Goal: Transaction & Acquisition: Obtain resource

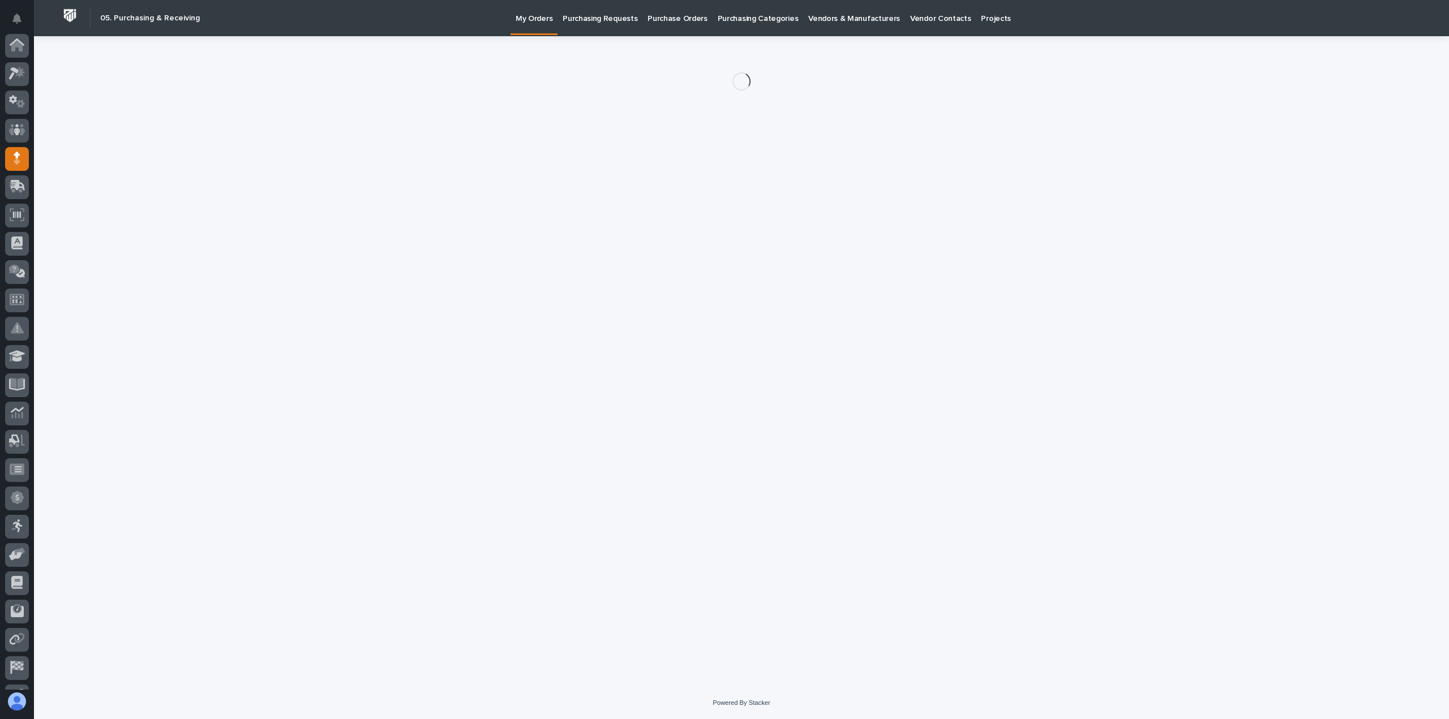
scroll to position [79, 0]
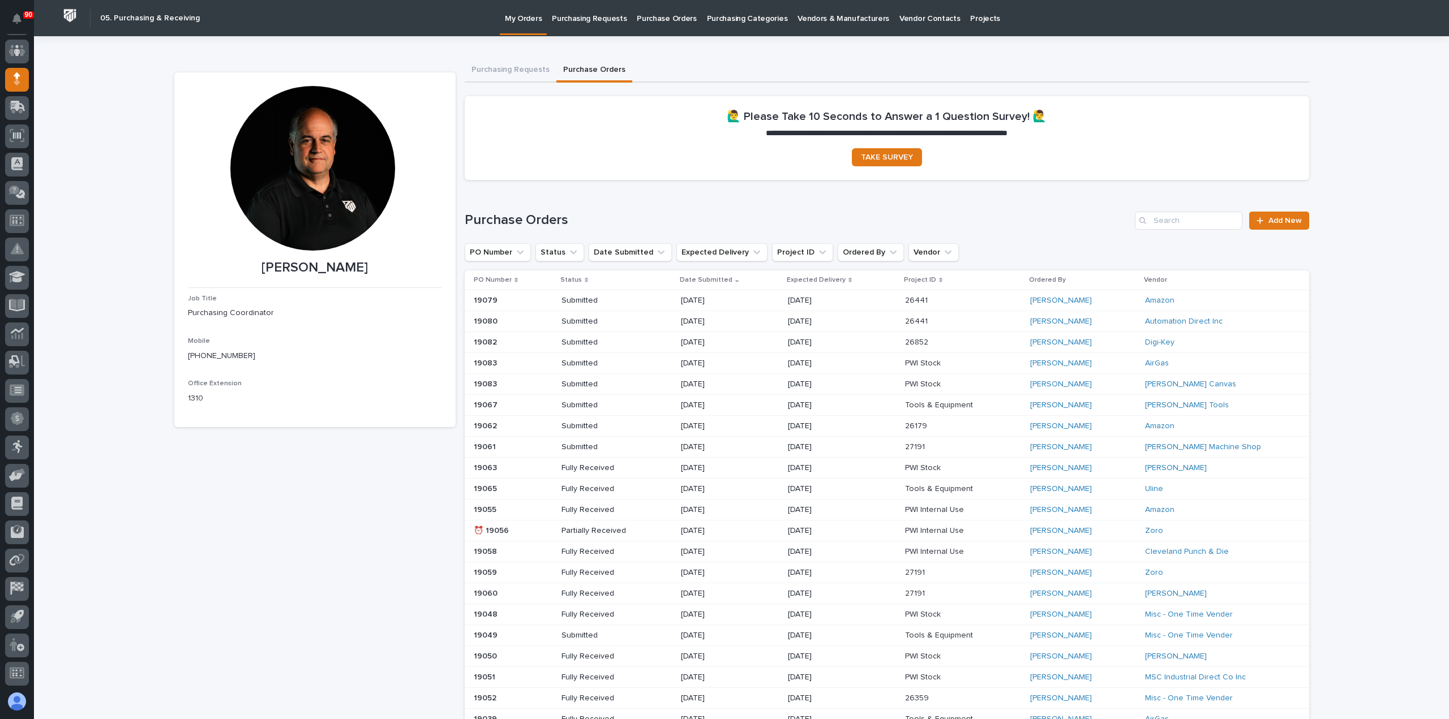
click at [583, 22] on p "Purchasing Requests" at bounding box center [589, 12] width 75 height 24
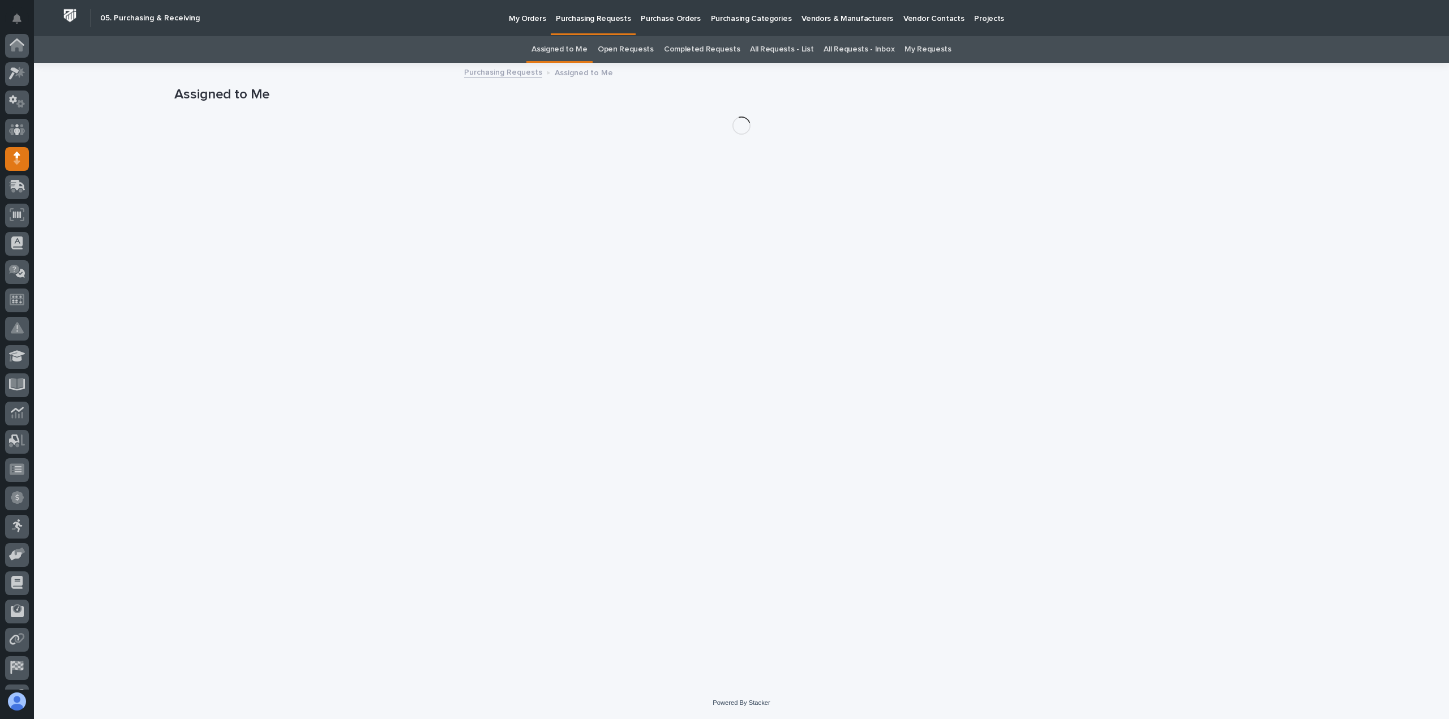
scroll to position [79, 0]
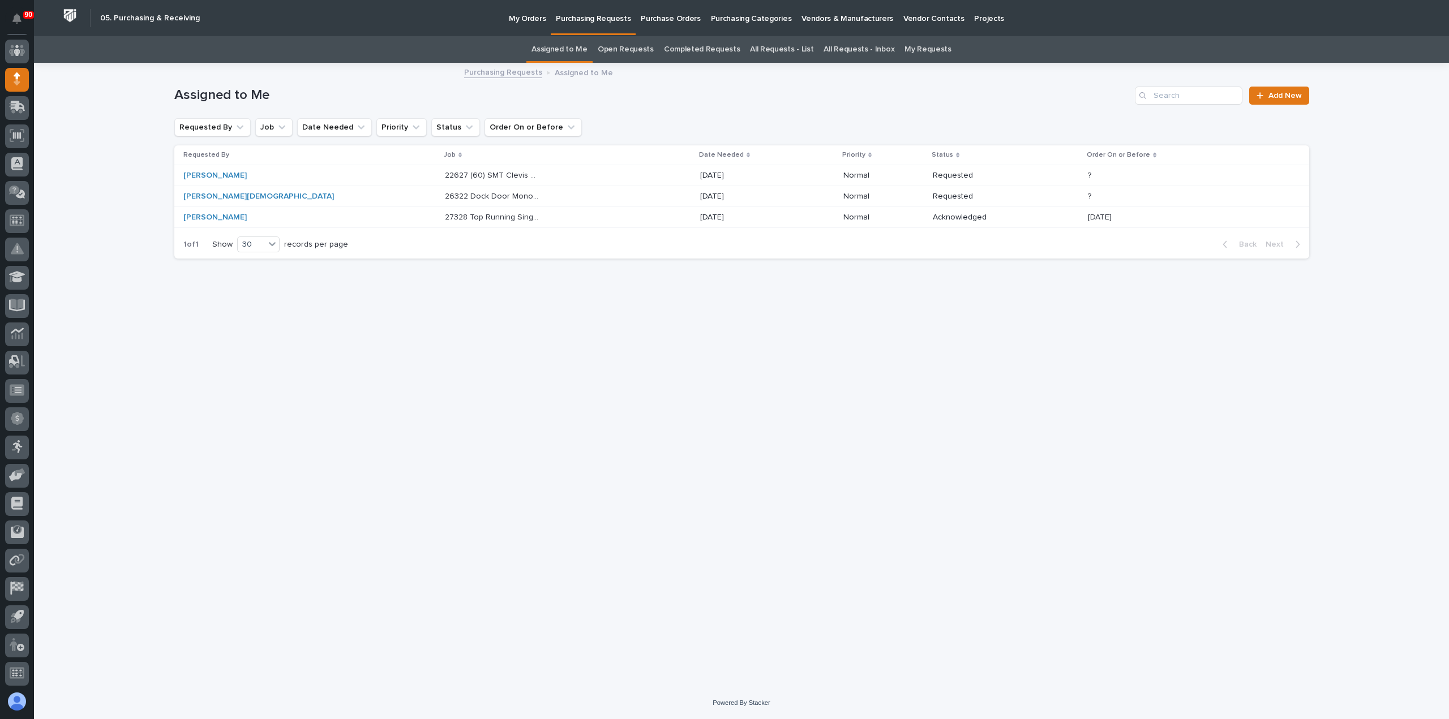
click at [527, 20] on p "My Orders" at bounding box center [527, 12] width 37 height 24
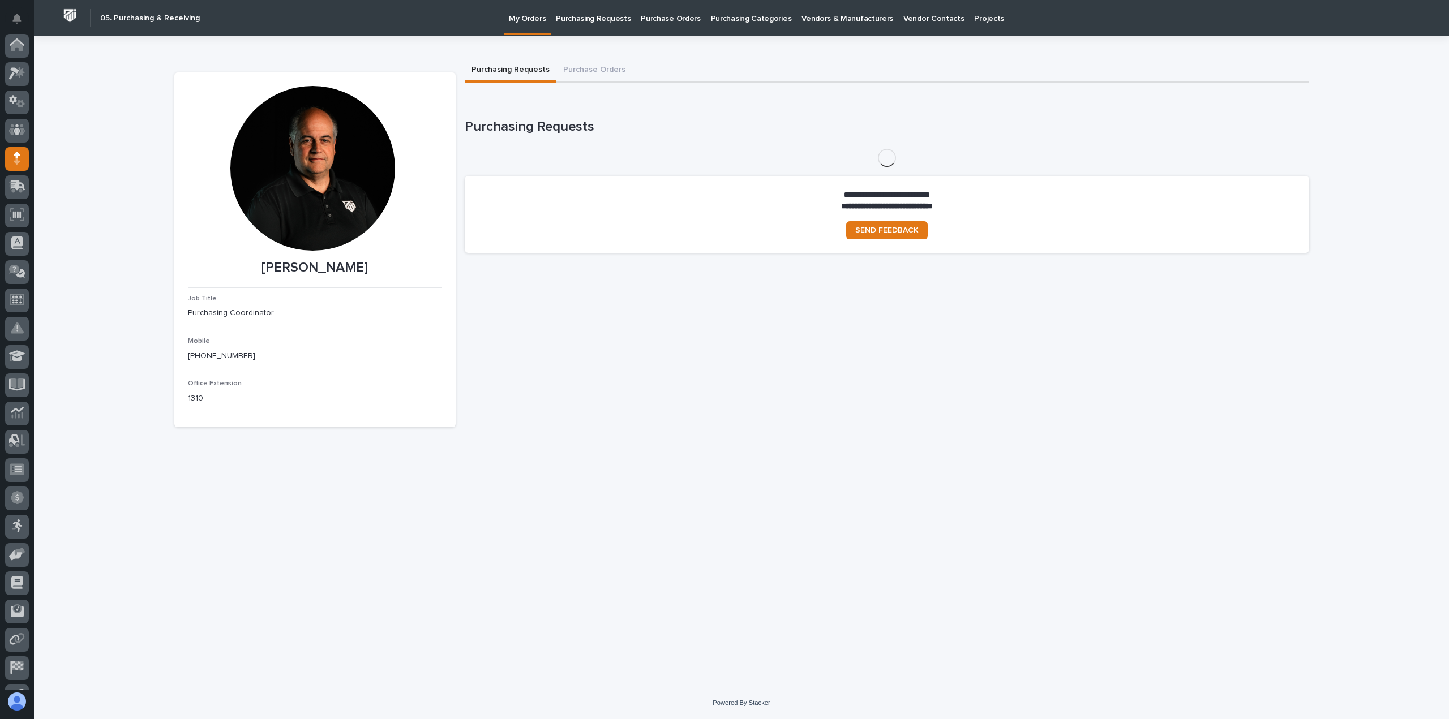
scroll to position [79, 0]
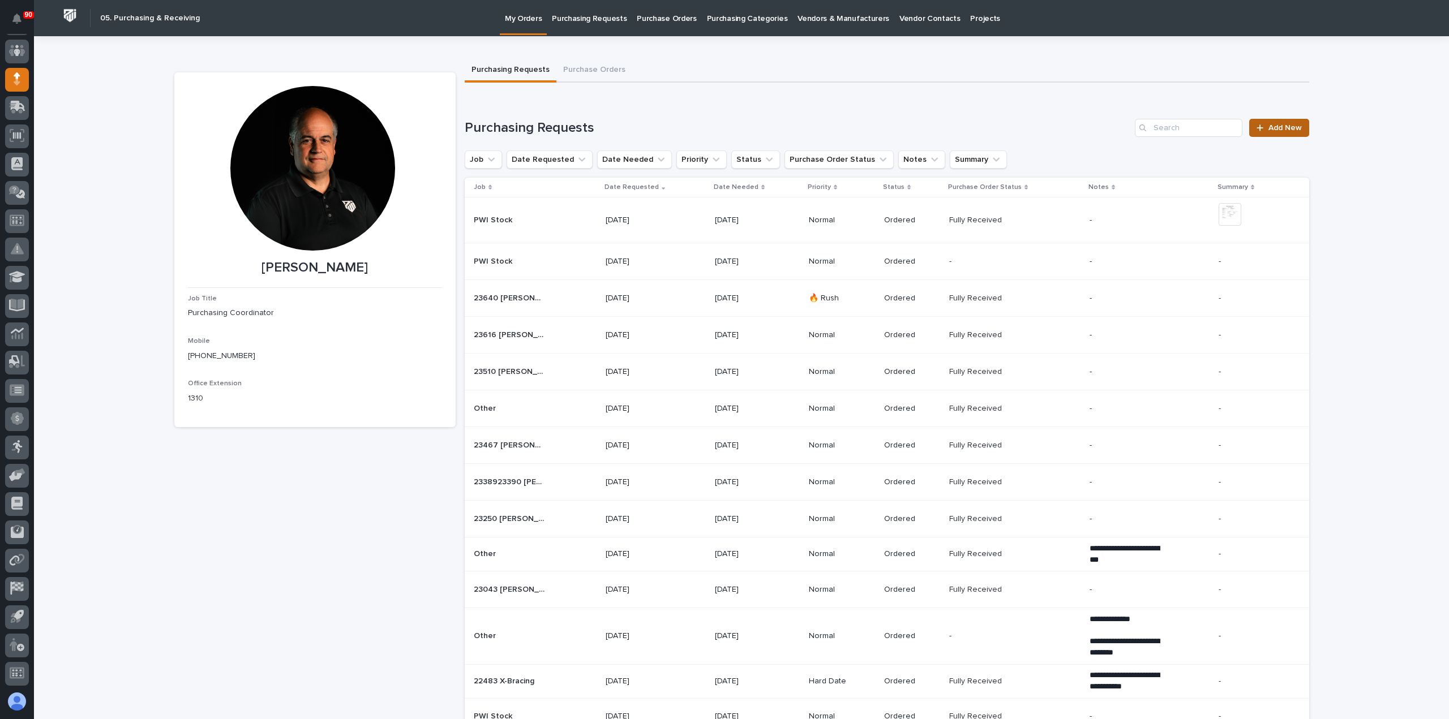
click at [1276, 127] on span "Add New" at bounding box center [1284, 128] width 33 height 8
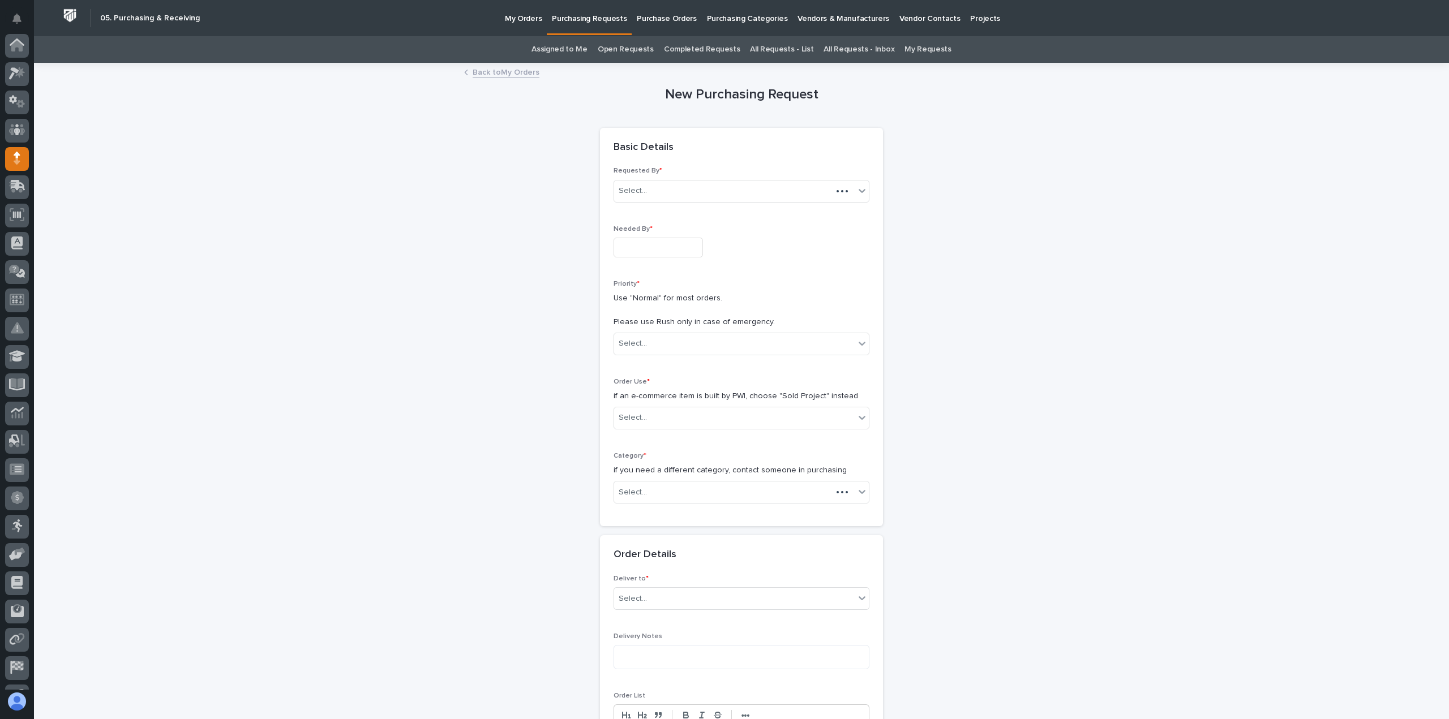
scroll to position [79, 0]
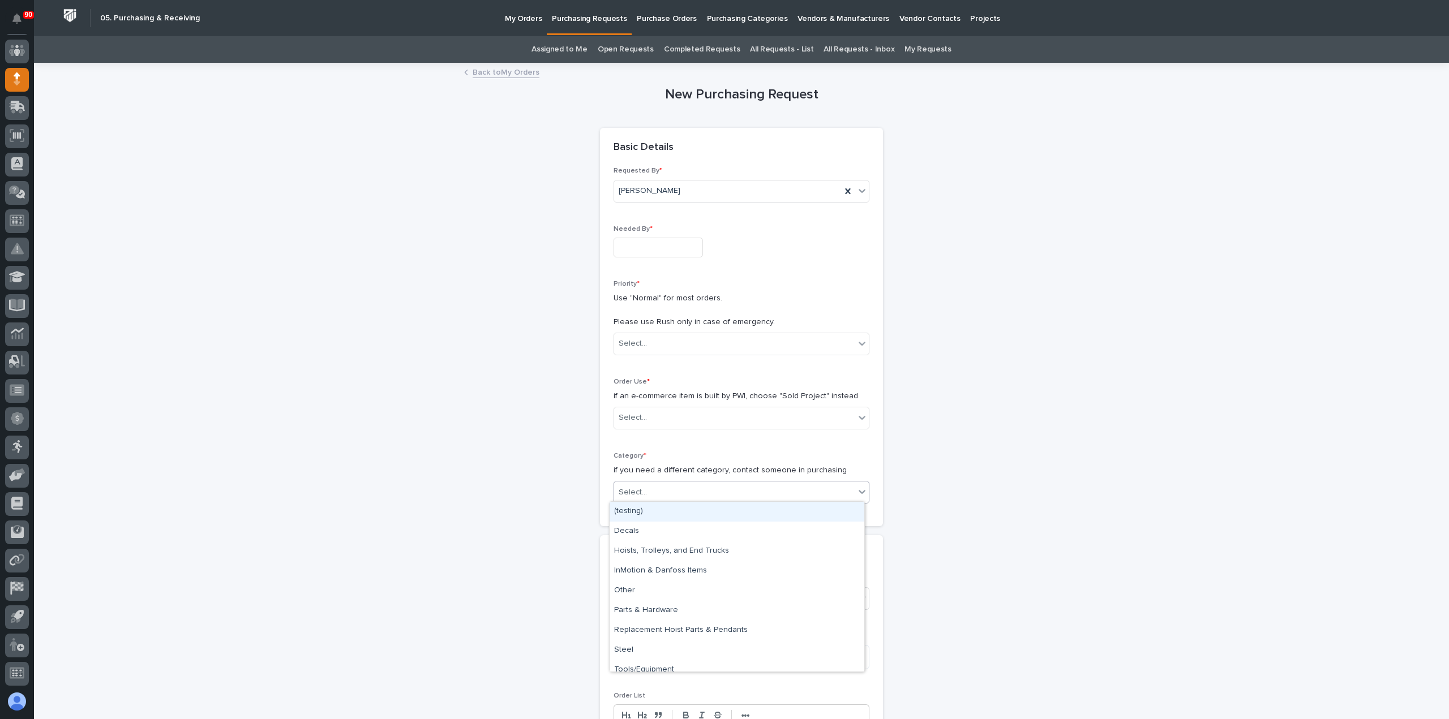
click at [668, 493] on div "Select..." at bounding box center [734, 492] width 240 height 19
click at [755, 18] on p "Purchasing Categories" at bounding box center [747, 12] width 81 height 24
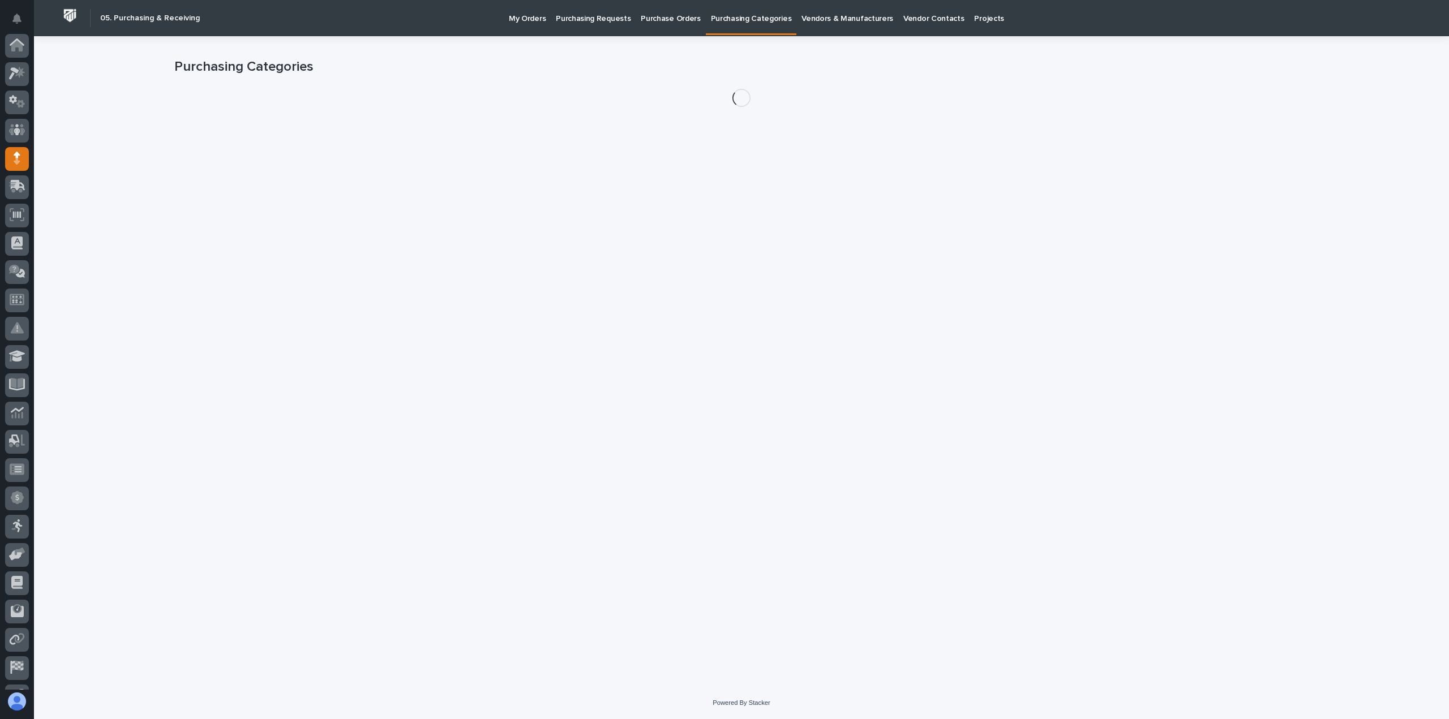
scroll to position [79, 0]
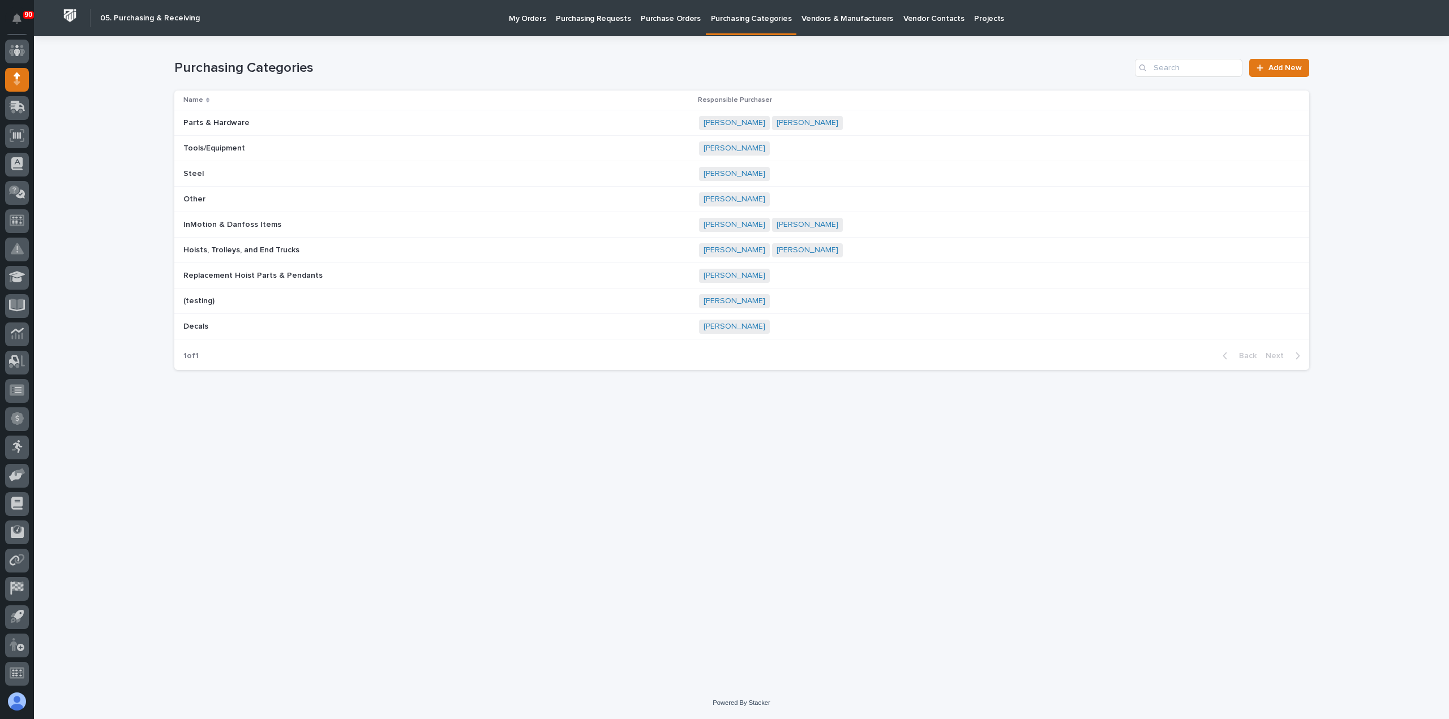
click at [585, 20] on p "Purchasing Requests" at bounding box center [593, 12] width 75 height 24
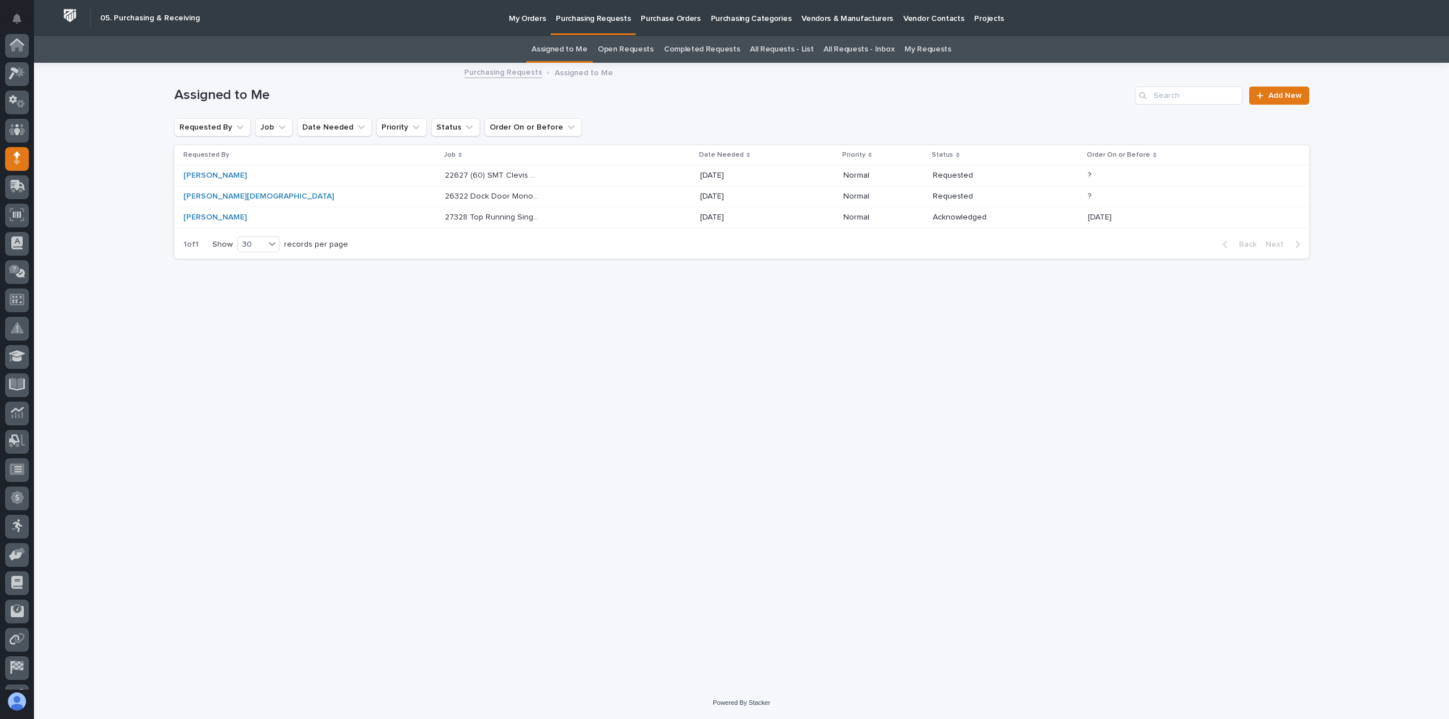
scroll to position [79, 0]
click at [583, 22] on p "Purchasing Requests" at bounding box center [593, 12] width 75 height 24
click at [630, 46] on link "Open Requests" at bounding box center [626, 49] width 56 height 27
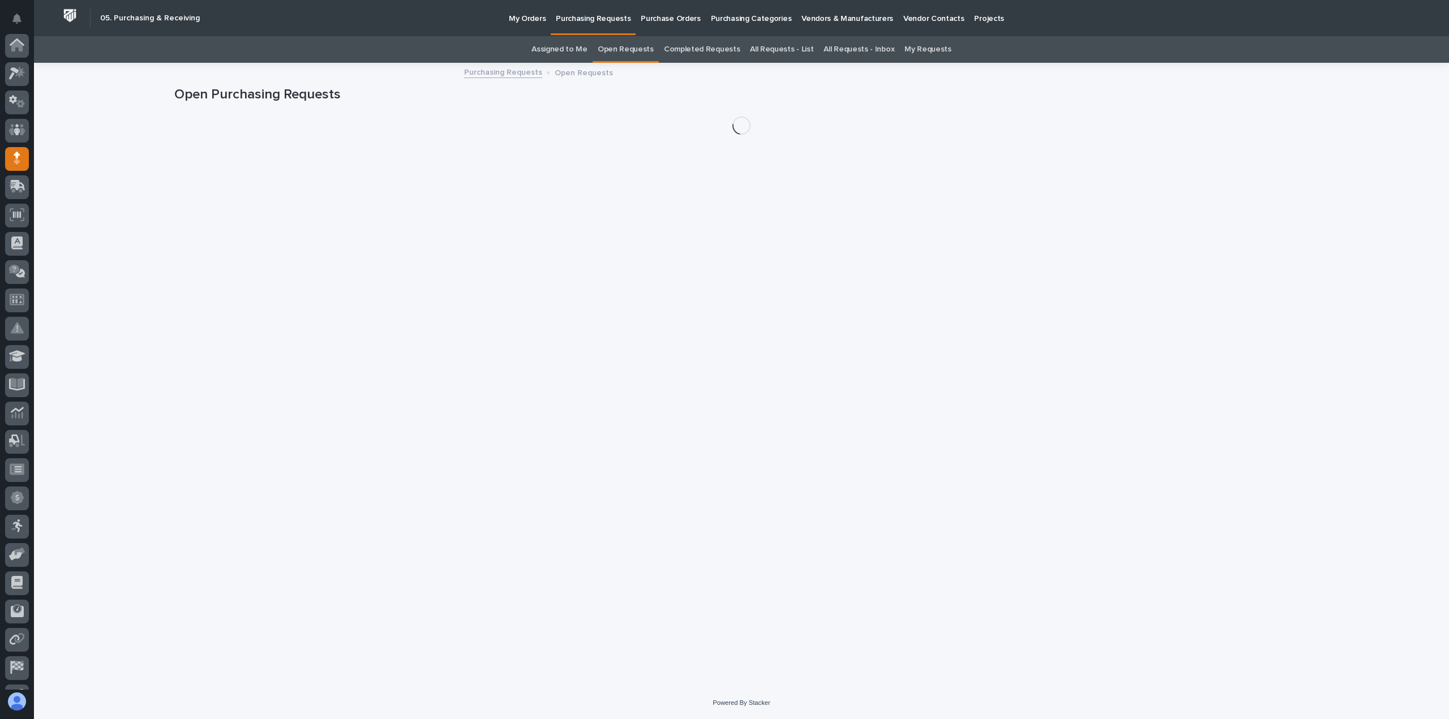
scroll to position [79, 0]
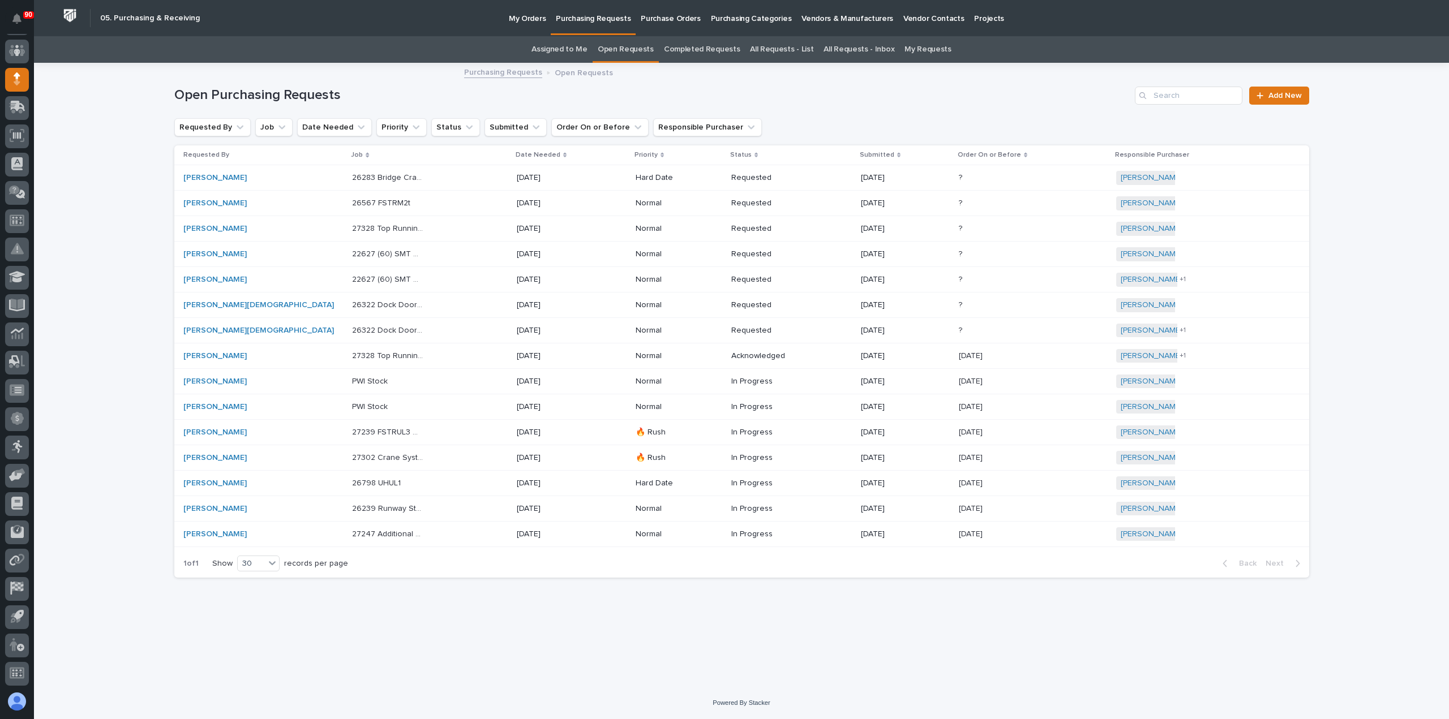
click at [739, 17] on p "Purchasing Categories" at bounding box center [751, 12] width 81 height 24
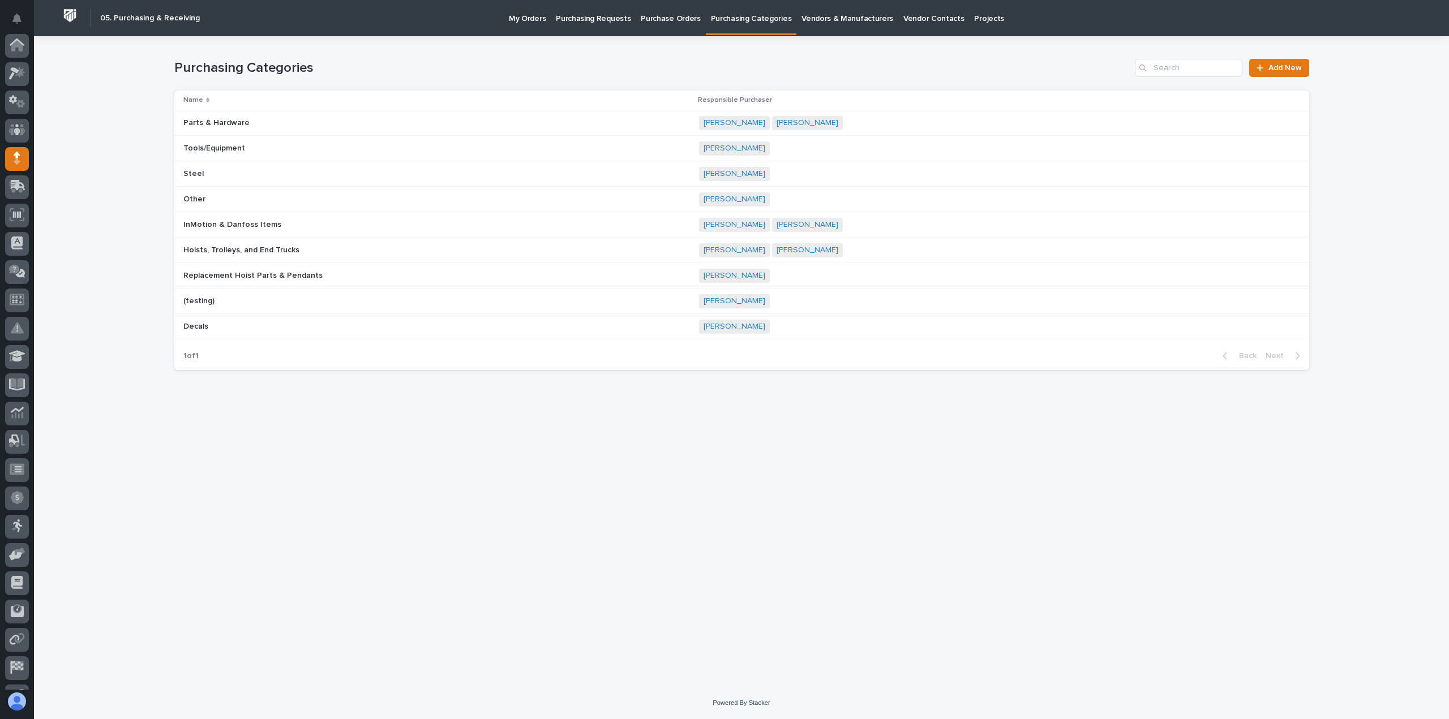
scroll to position [79, 0]
click at [586, 16] on p "Purchasing Requests" at bounding box center [593, 12] width 75 height 24
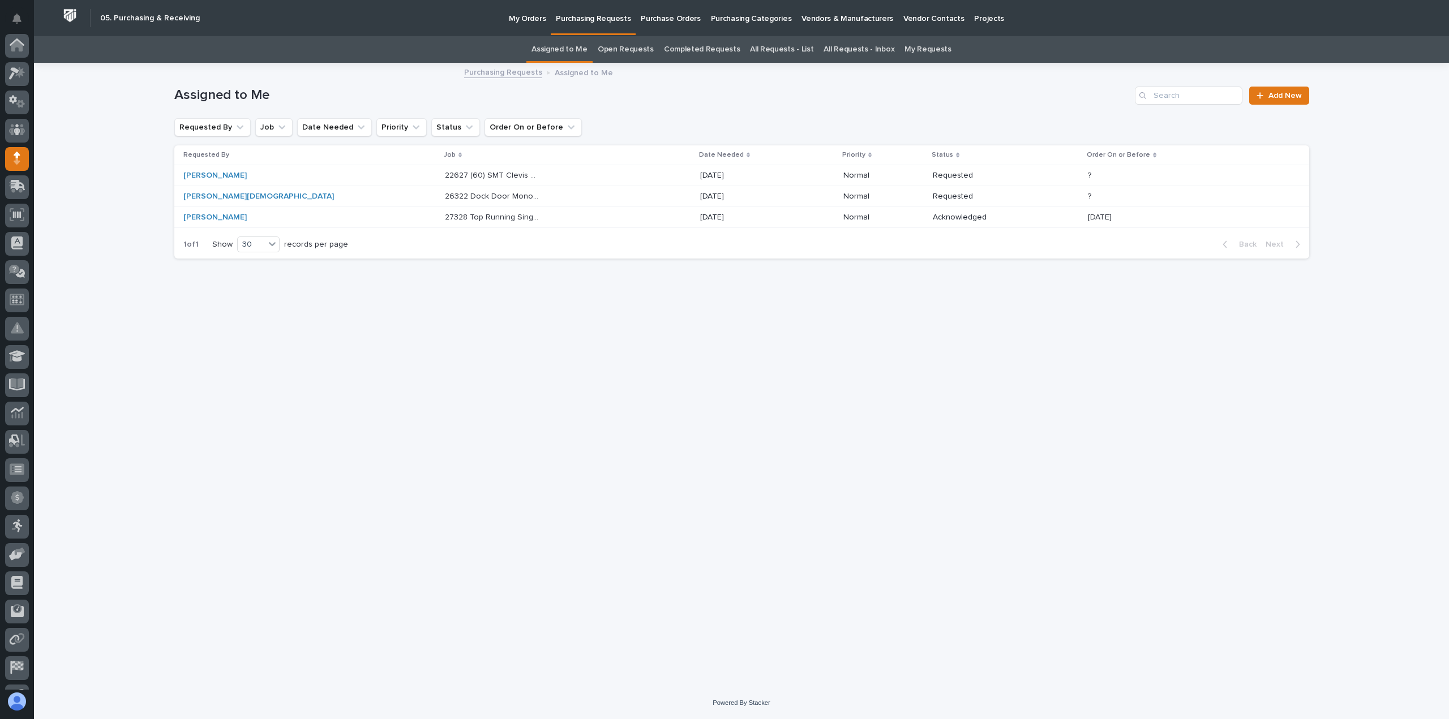
scroll to position [79, 0]
click at [647, 15] on p "Purchase Orders" at bounding box center [670, 12] width 59 height 24
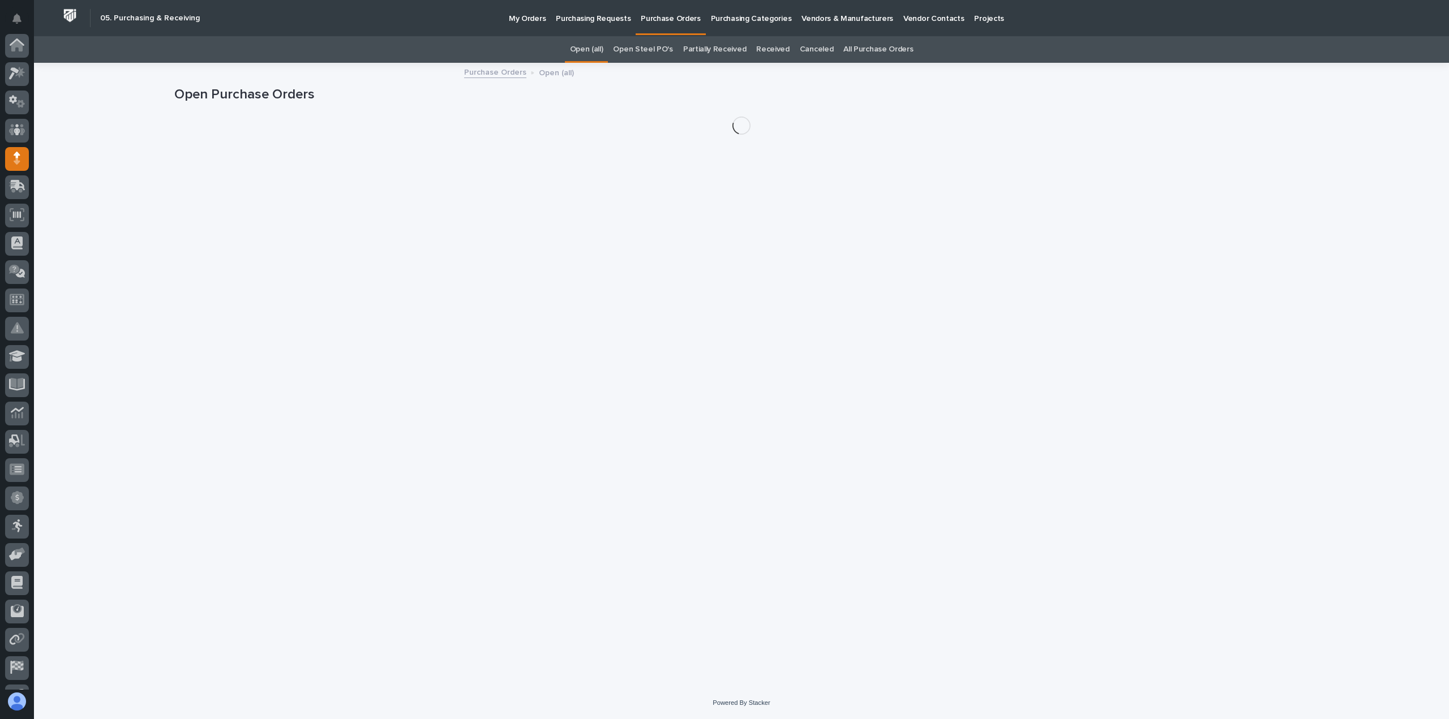
scroll to position [79, 0]
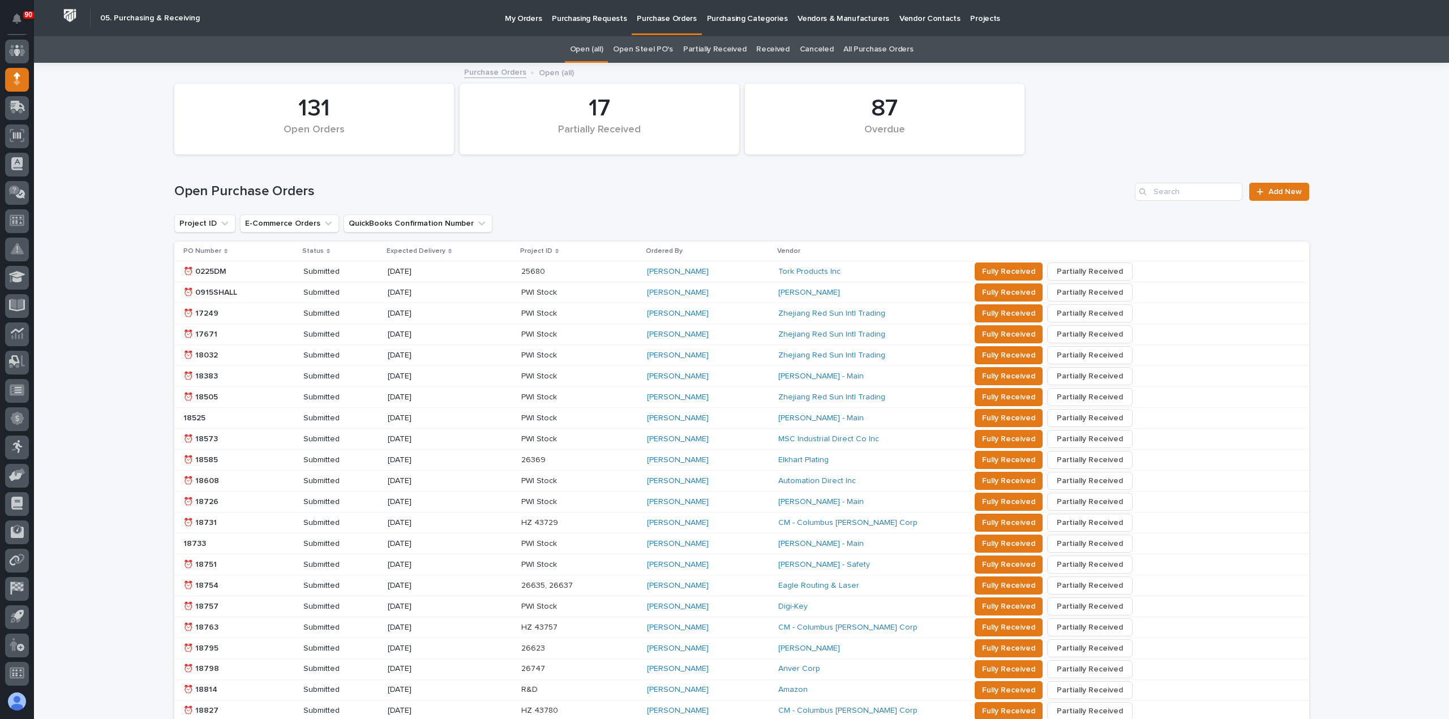
click at [866, 48] on link "All Purchase Orders" at bounding box center [878, 49] width 70 height 27
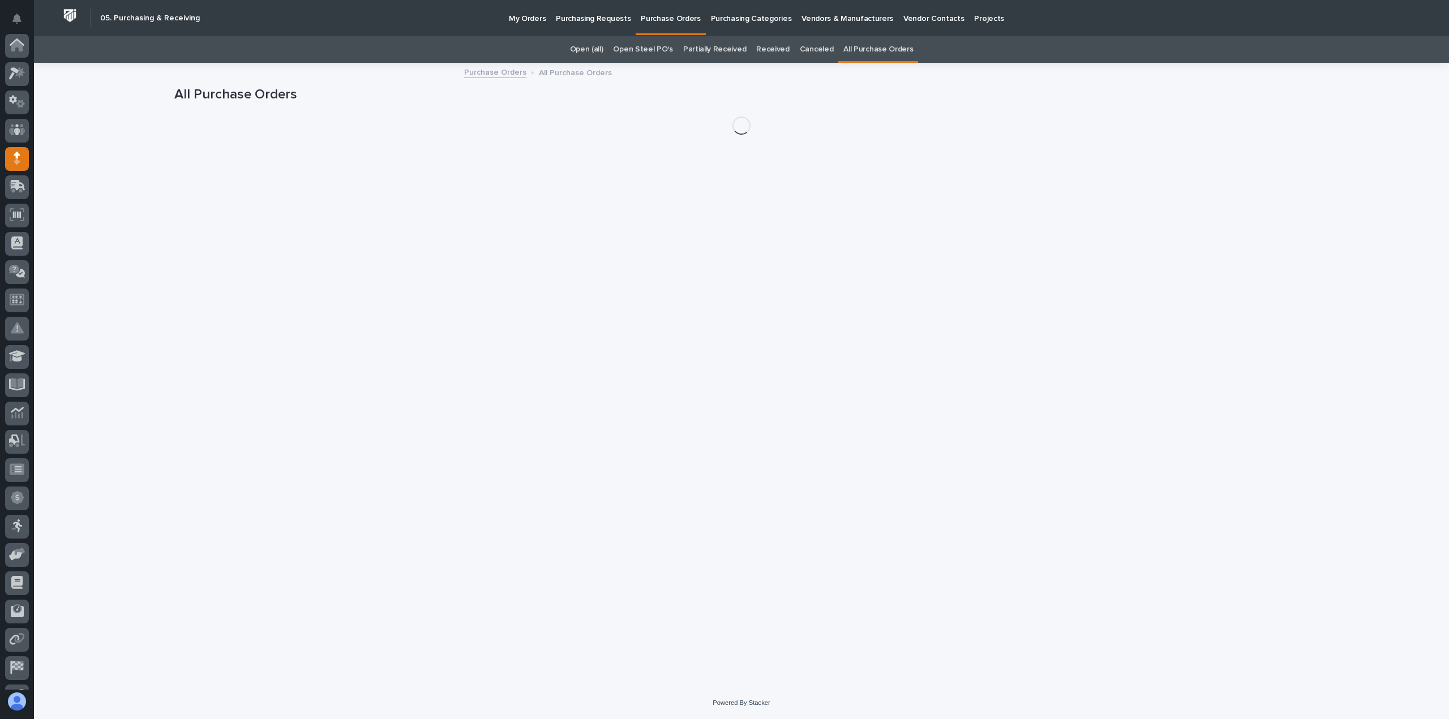
scroll to position [79, 0]
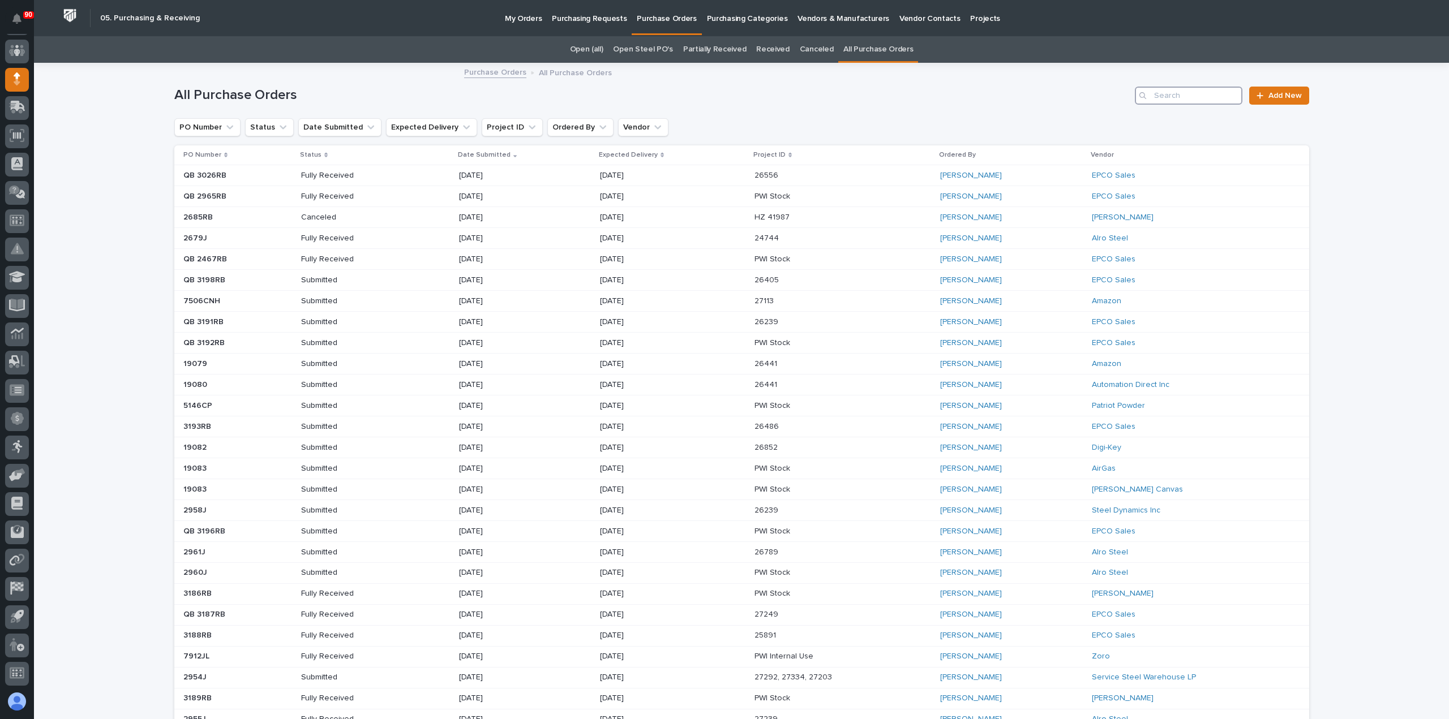
click at [1157, 95] on input "Search" at bounding box center [1189, 96] width 108 height 18
click at [199, 299] on p "7506CNH" at bounding box center [202, 300] width 39 height 12
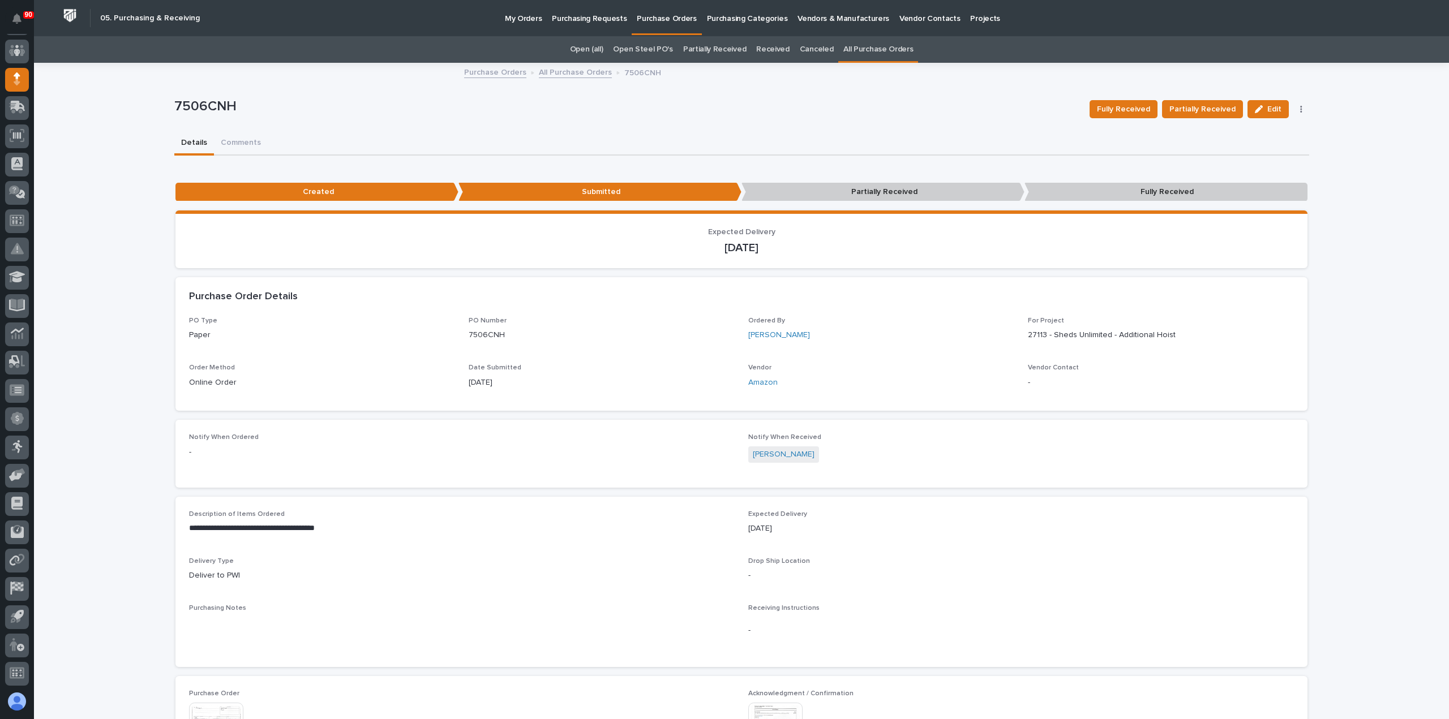
click at [858, 50] on link "All Purchase Orders" at bounding box center [878, 49] width 70 height 27
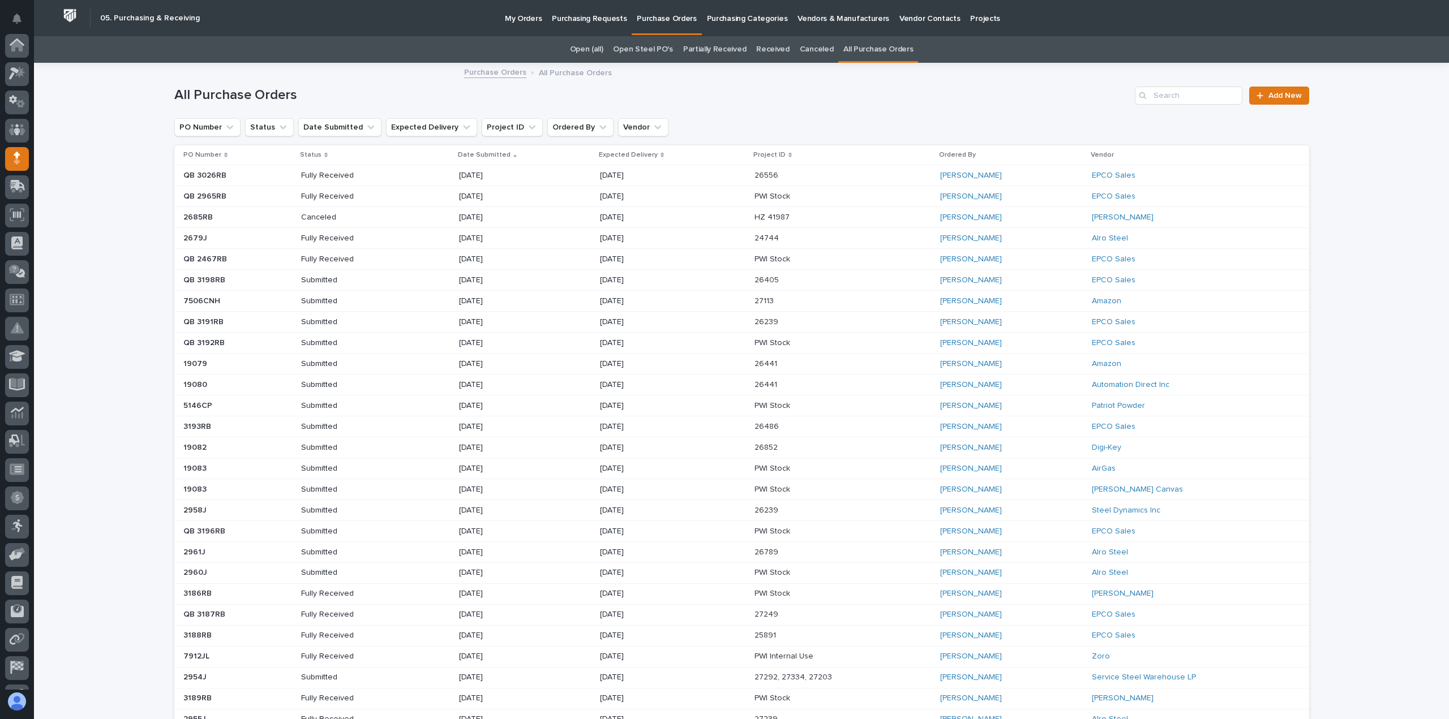
scroll to position [79, 0]
click at [562, 129] on button "Ordered By" at bounding box center [580, 127] width 66 height 18
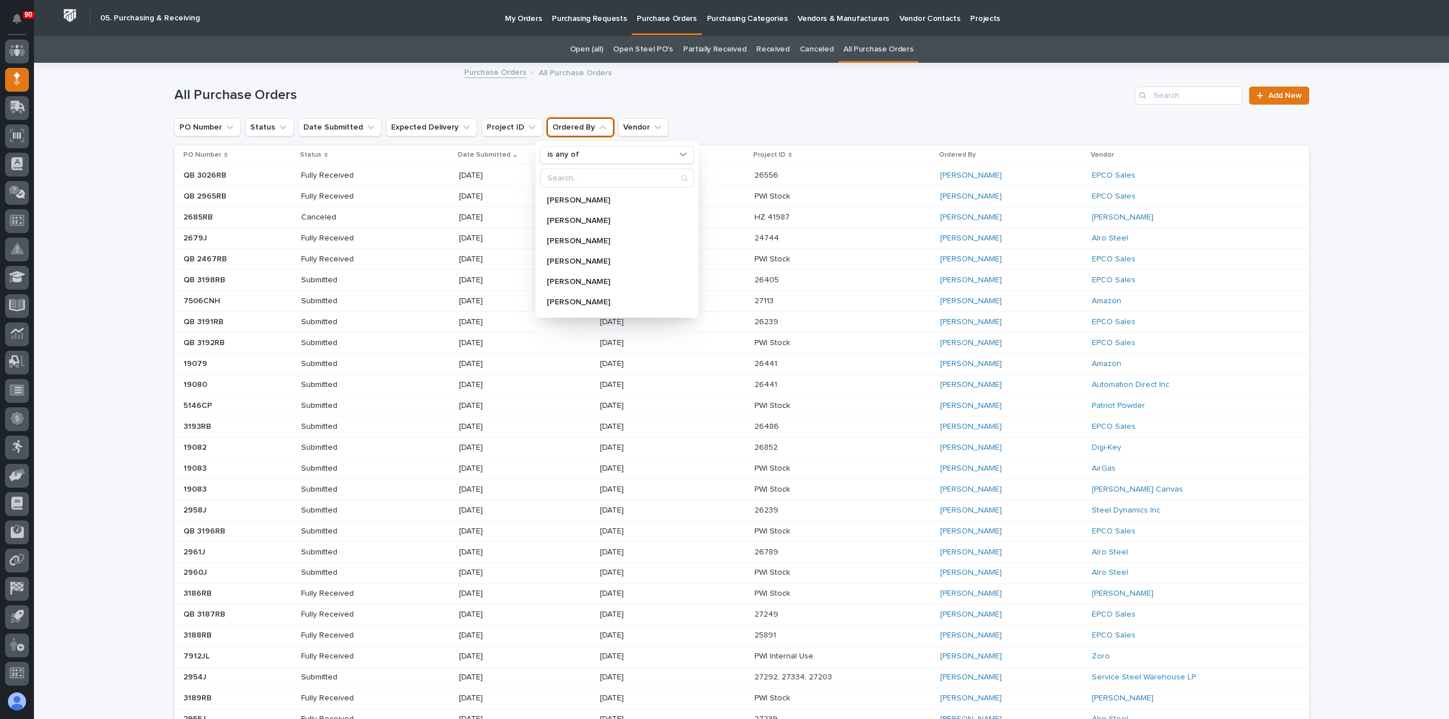
scroll to position [113, 0]
click at [575, 175] on input "Search" at bounding box center [616, 178] width 153 height 18
type input "char"
click at [586, 194] on div "[PERSON_NAME]" at bounding box center [612, 200] width 145 height 18
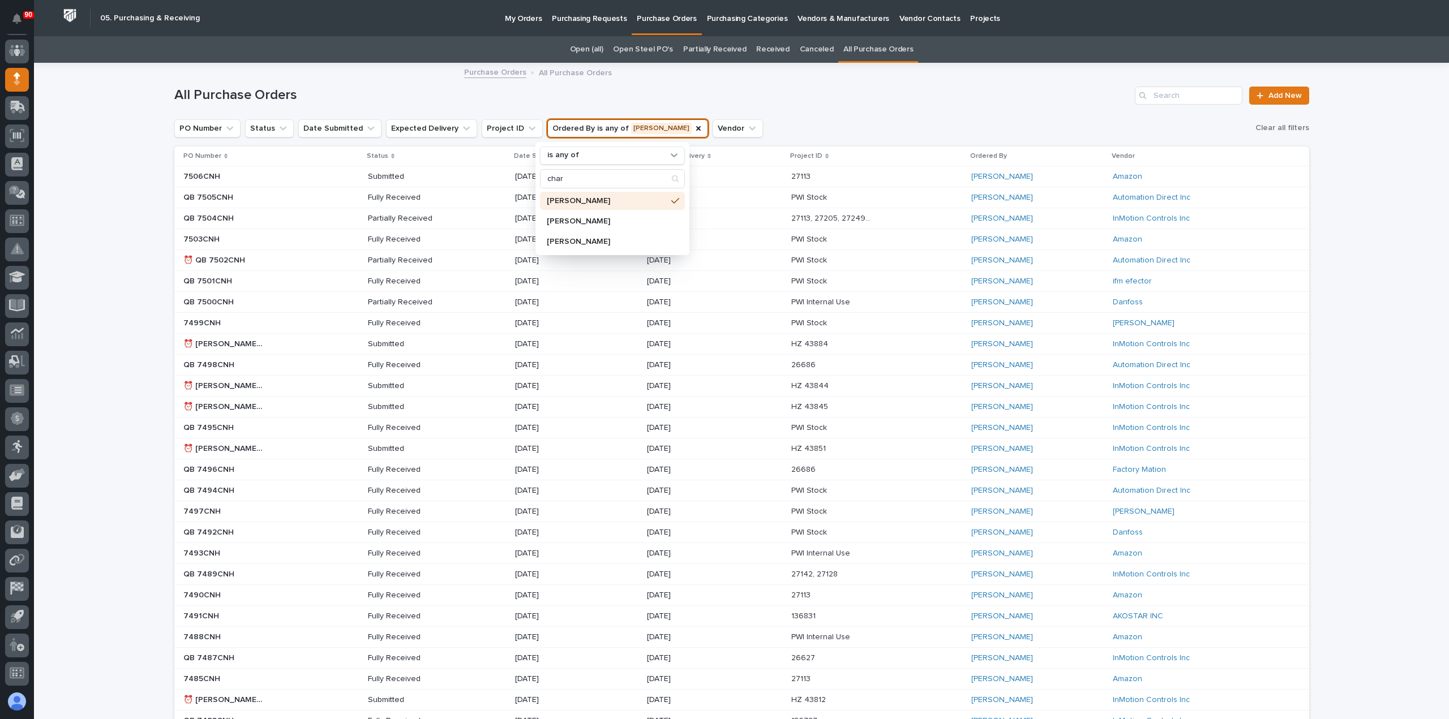
click at [780, 101] on h1 "All Purchase Orders" at bounding box center [652, 95] width 956 height 16
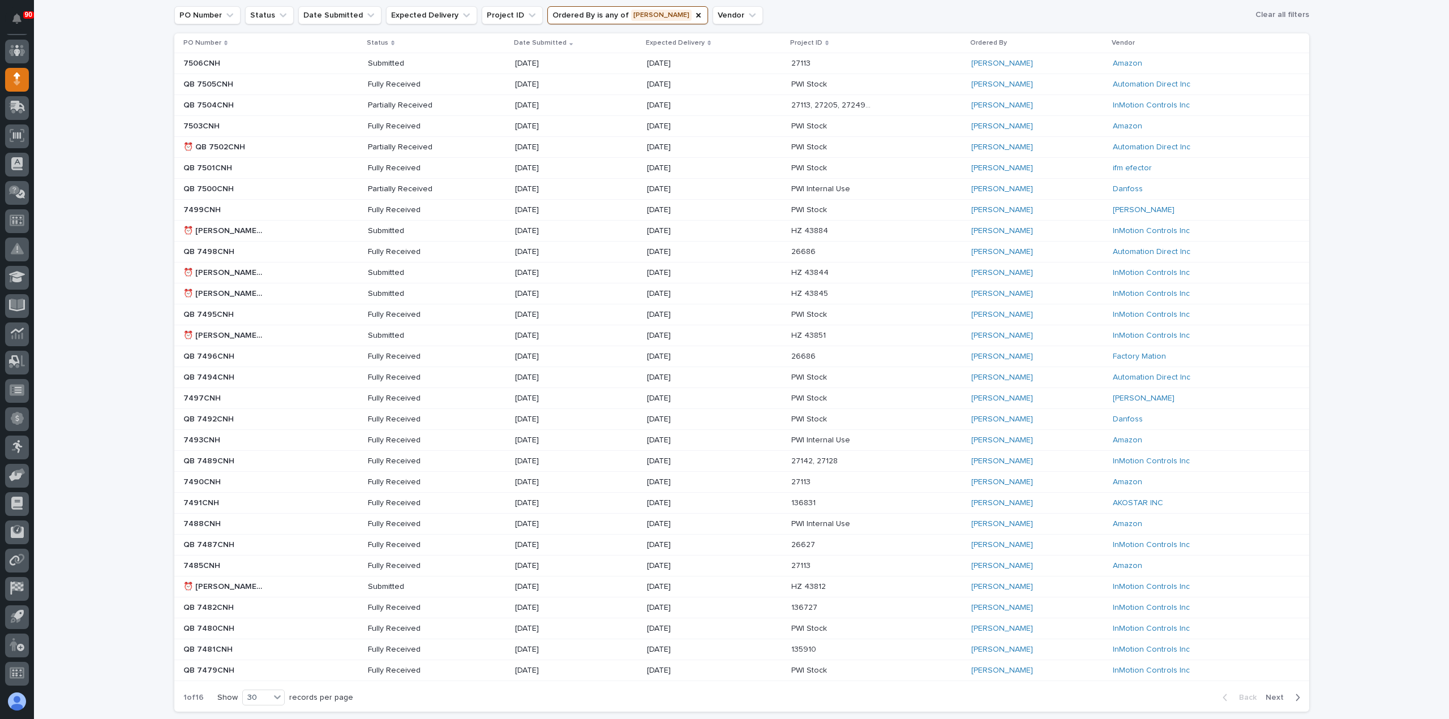
click at [810, 227] on p "HZ 43884" at bounding box center [810, 230] width 39 height 12
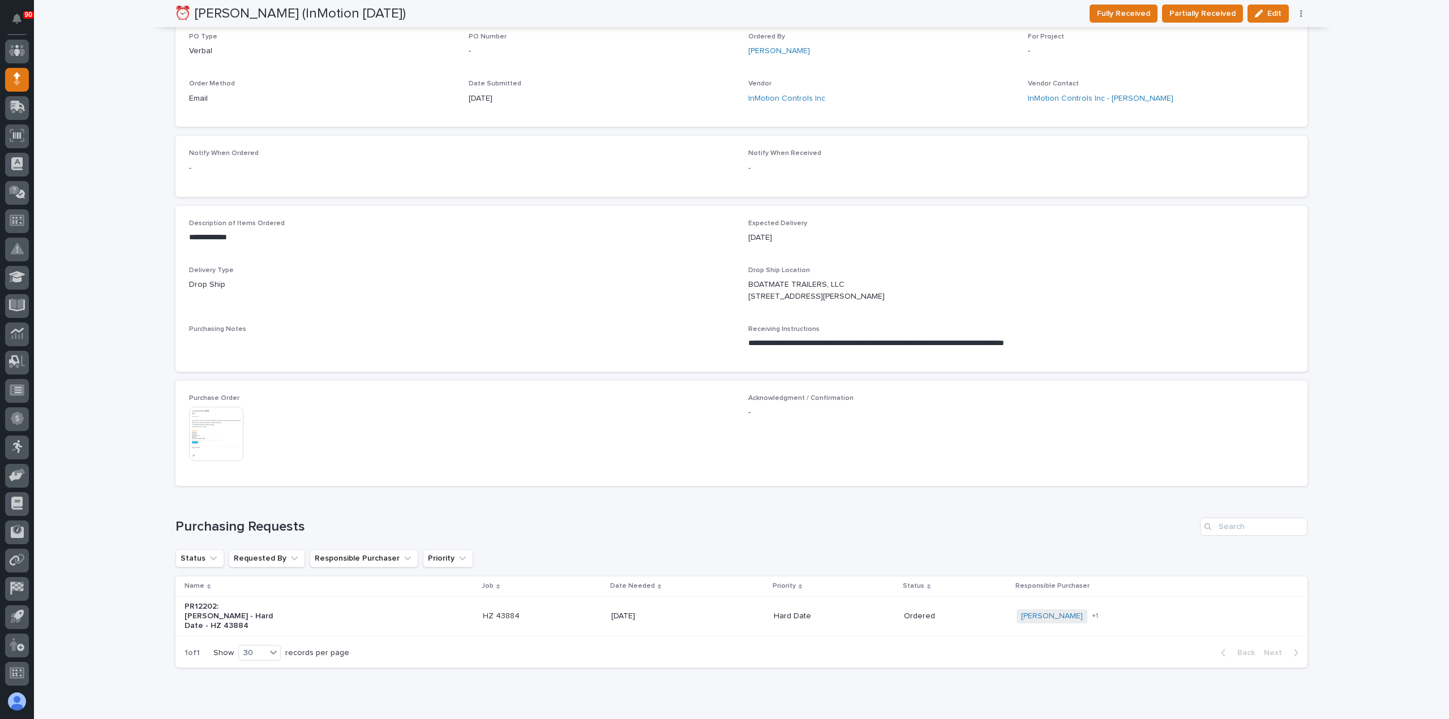
scroll to position [379, 0]
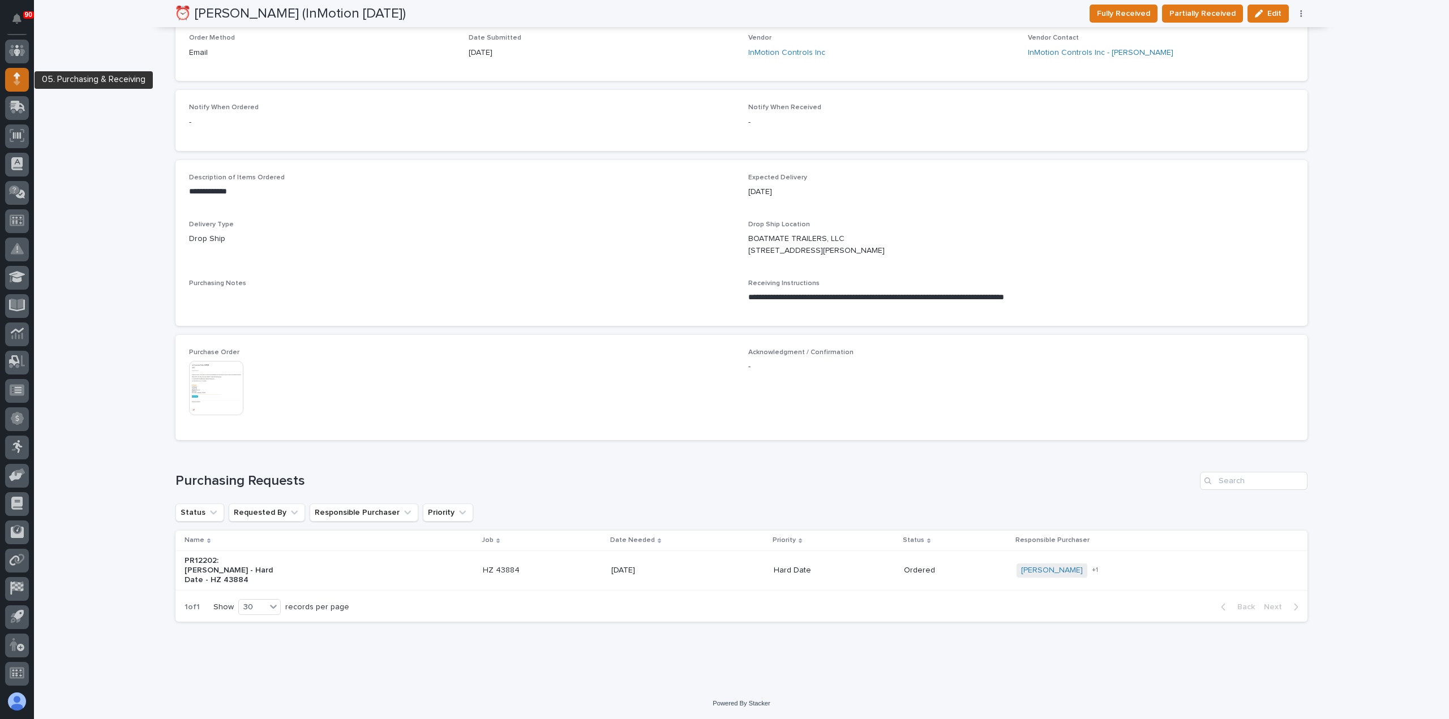
click at [12, 79] on div at bounding box center [17, 80] width 24 height 24
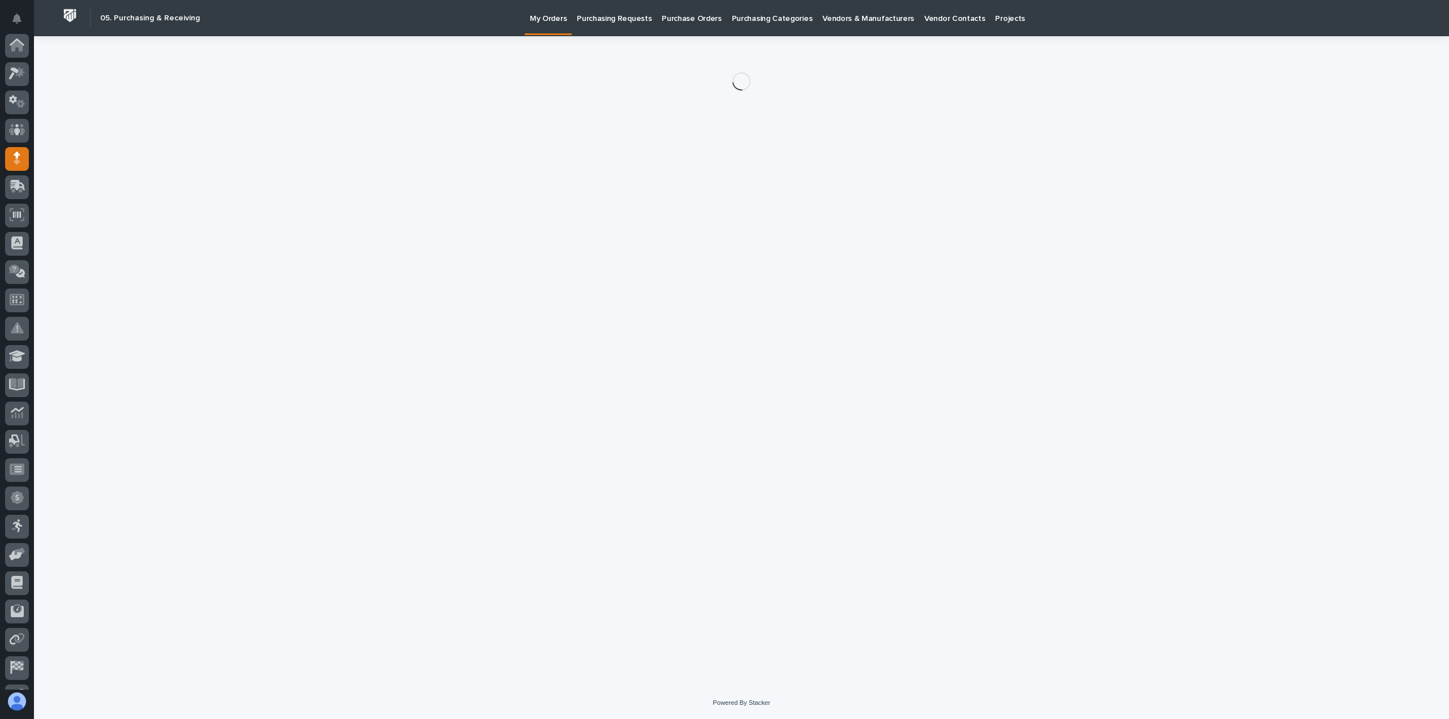
scroll to position [79, 0]
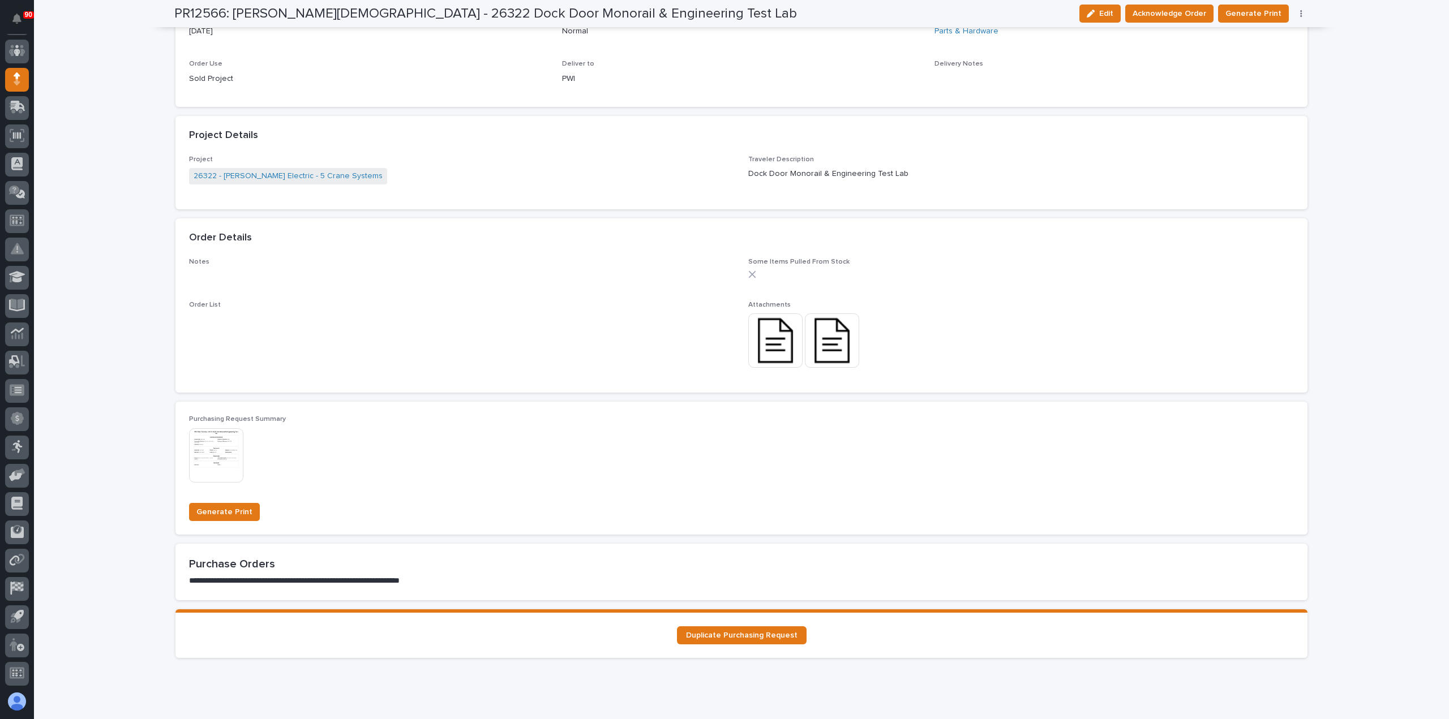
scroll to position [566, 0]
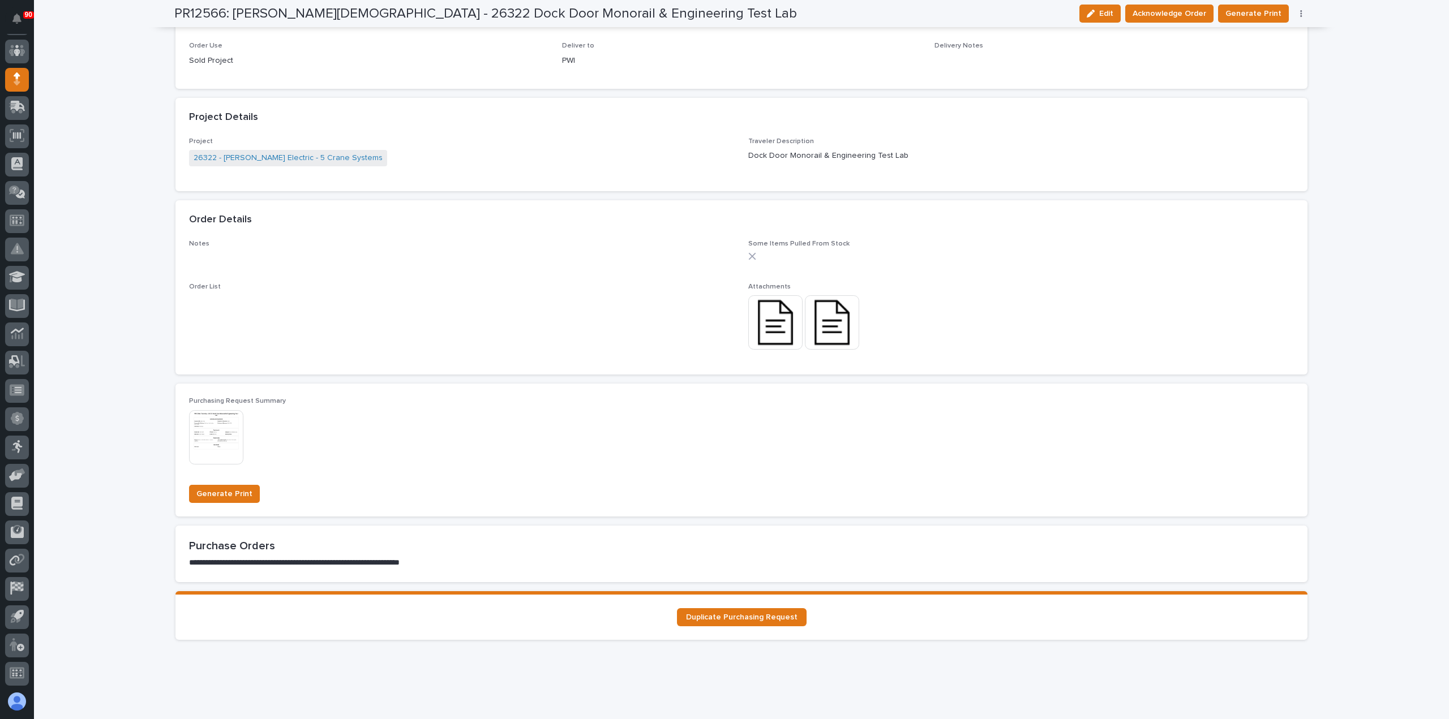
click at [757, 328] on img at bounding box center [775, 322] width 54 height 54
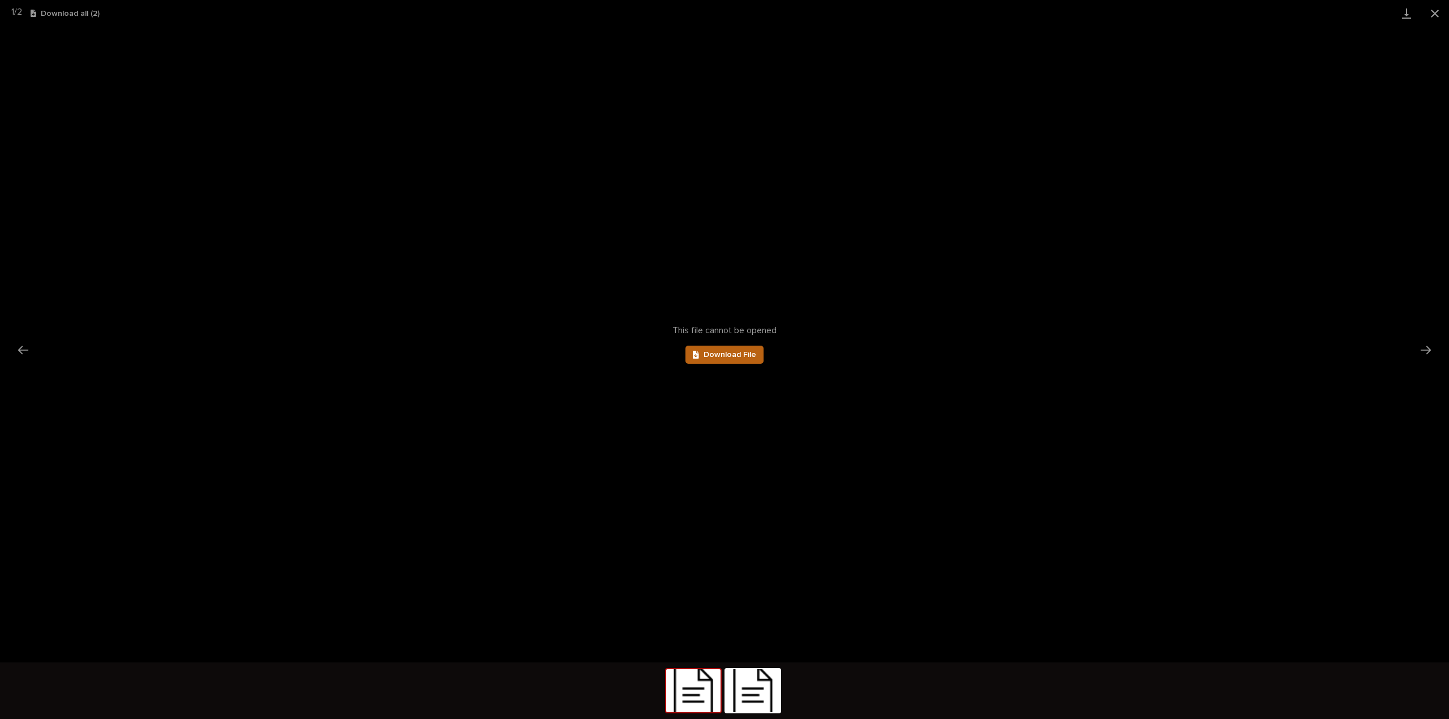
scroll to position [0, 0]
click at [734, 351] on span "Download File" at bounding box center [729, 355] width 53 height 8
click at [1424, 347] on button "Next slide" at bounding box center [1426, 350] width 24 height 22
click at [711, 352] on span "Download File" at bounding box center [729, 355] width 53 height 8
